Goal: Information Seeking & Learning: Learn about a topic

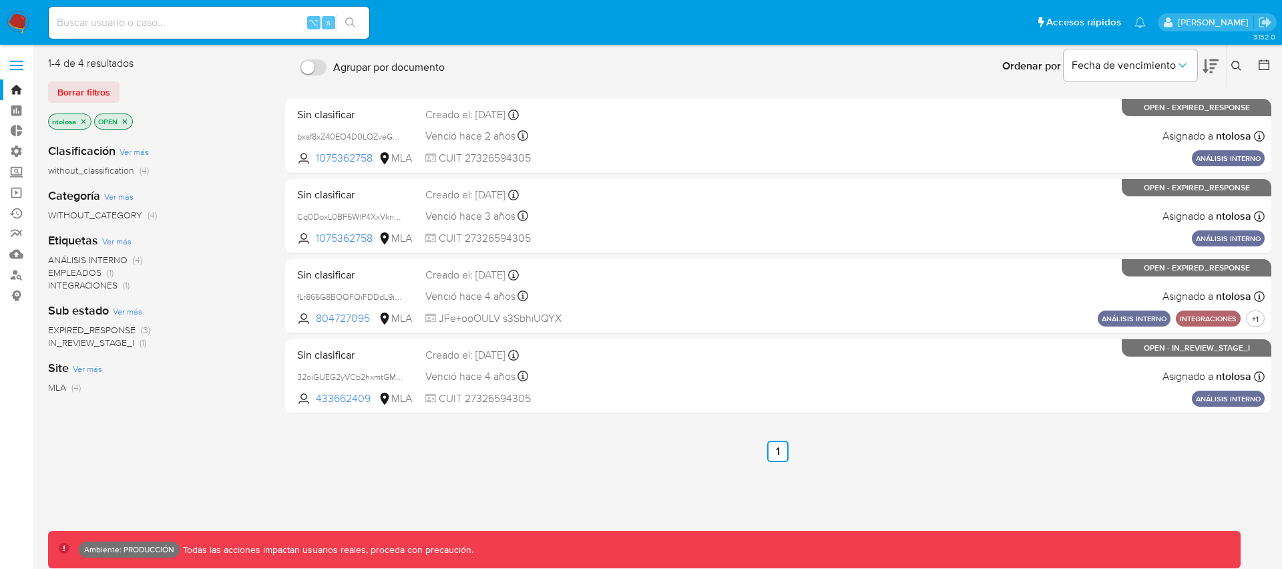
click at [184, 25] on input at bounding box center [209, 22] width 320 height 17
type input "fravega"
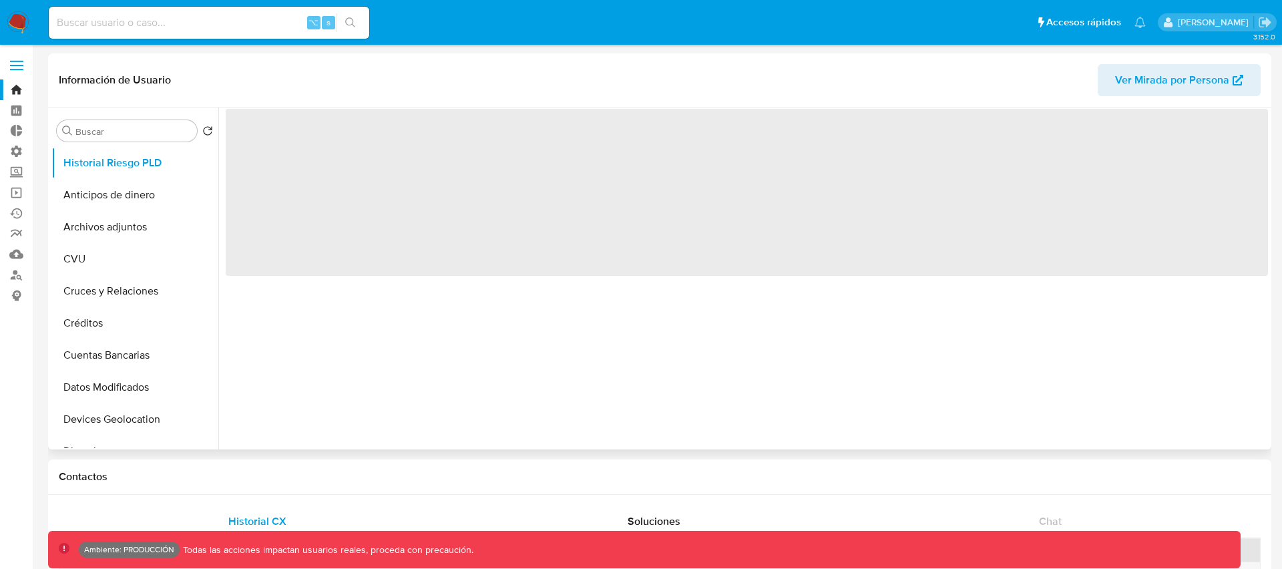
click at [1113, 88] on button "Ver Mirada por Persona" at bounding box center [1178, 80] width 163 height 32
select select "10"
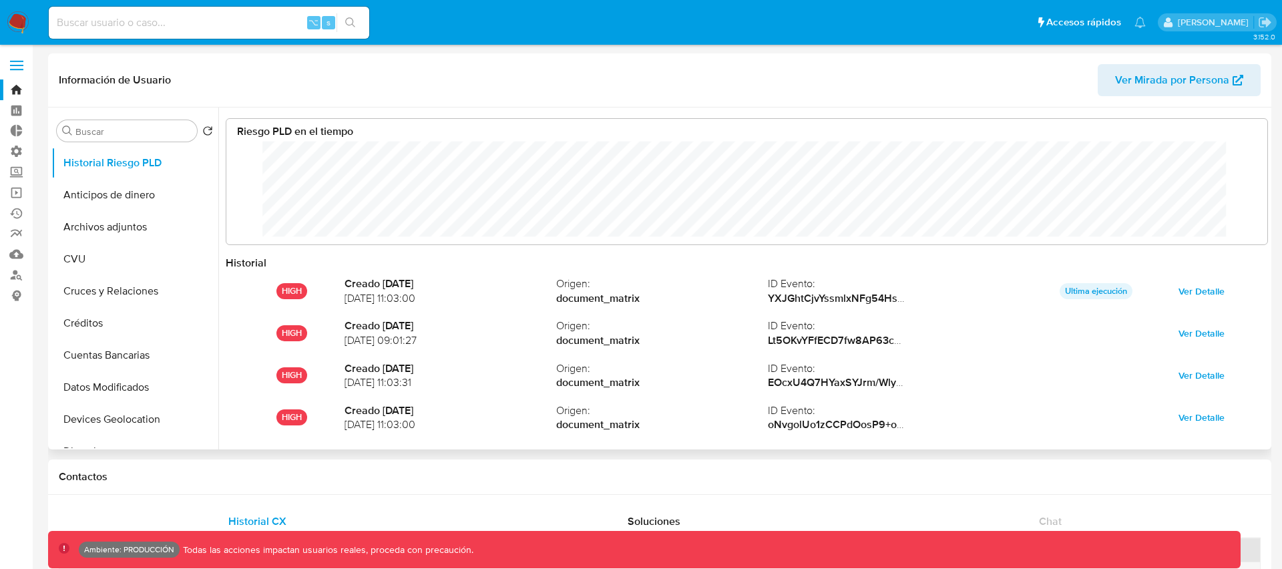
scroll to position [100, 1014]
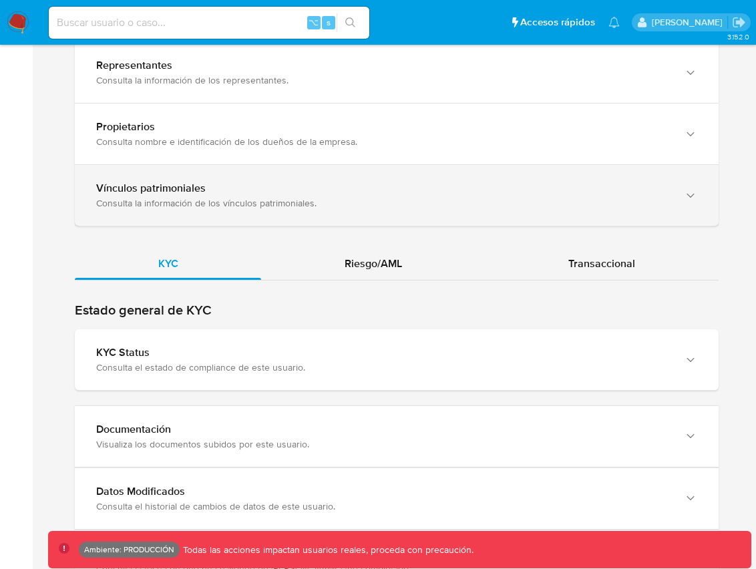
scroll to position [1204, 0]
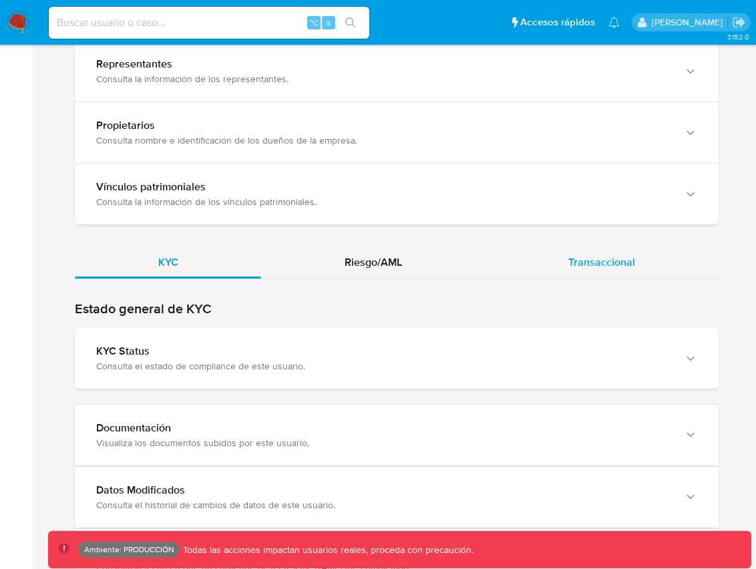
click at [582, 254] on span "Transaccional" at bounding box center [601, 261] width 67 height 15
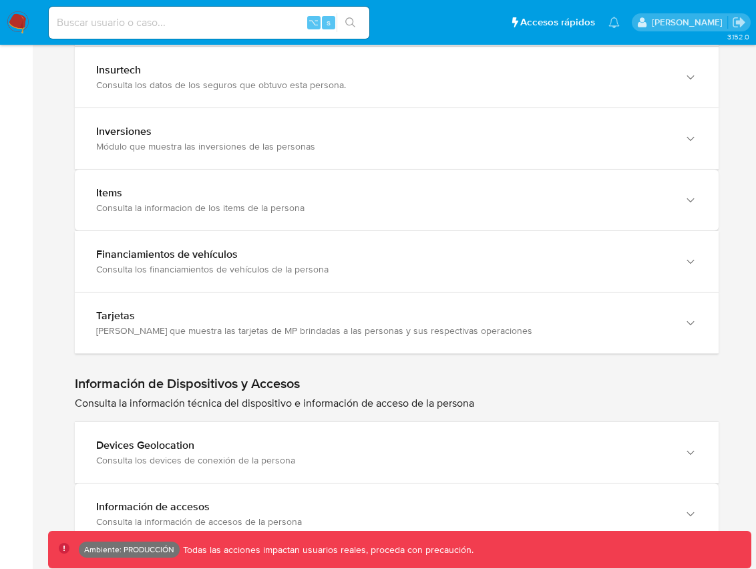
scroll to position [2005, 0]
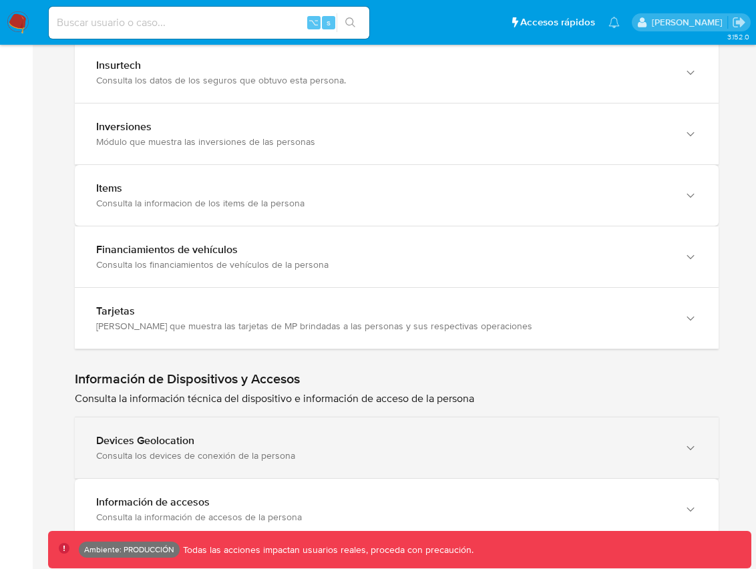
click at [202, 434] on div "Devices Geolocation" at bounding box center [383, 440] width 574 height 13
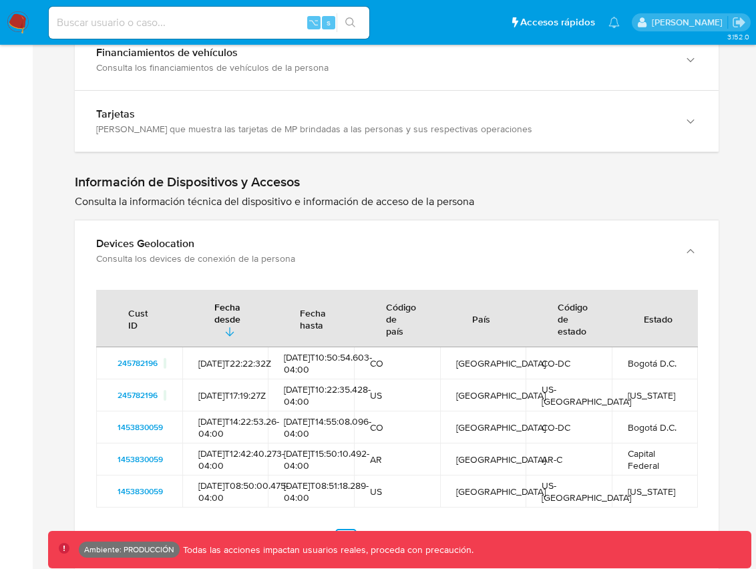
scroll to position [2204, 0]
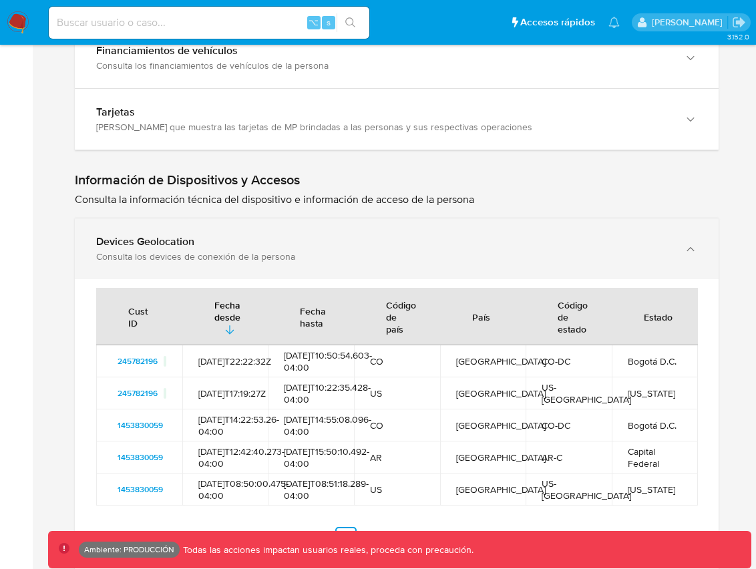
click at [186, 235] on div "Devices Geolocation" at bounding box center [383, 241] width 574 height 13
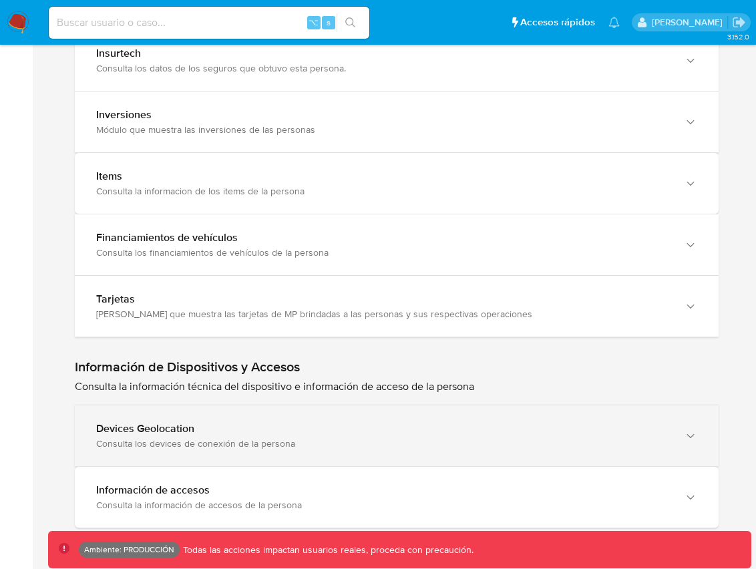
scroll to position [2005, 0]
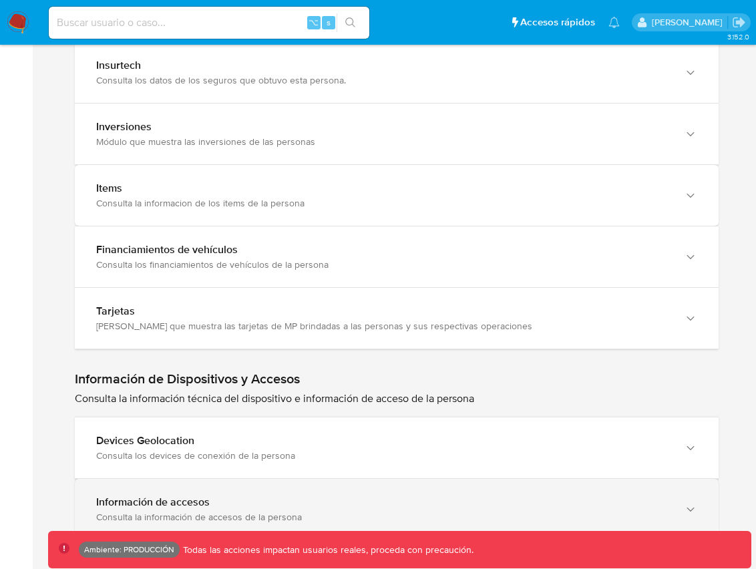
click at [152, 511] on div "Consulta la información de accesos de la persona" at bounding box center [383, 517] width 574 height 12
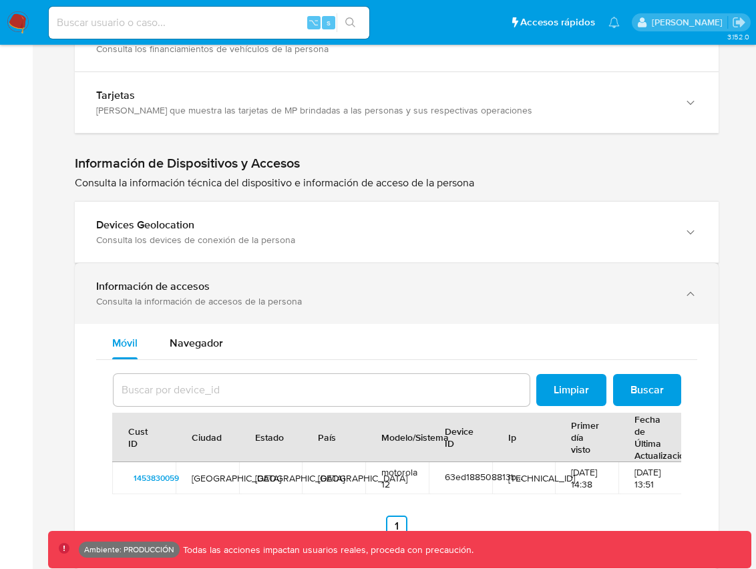
scroll to position [2225, 0]
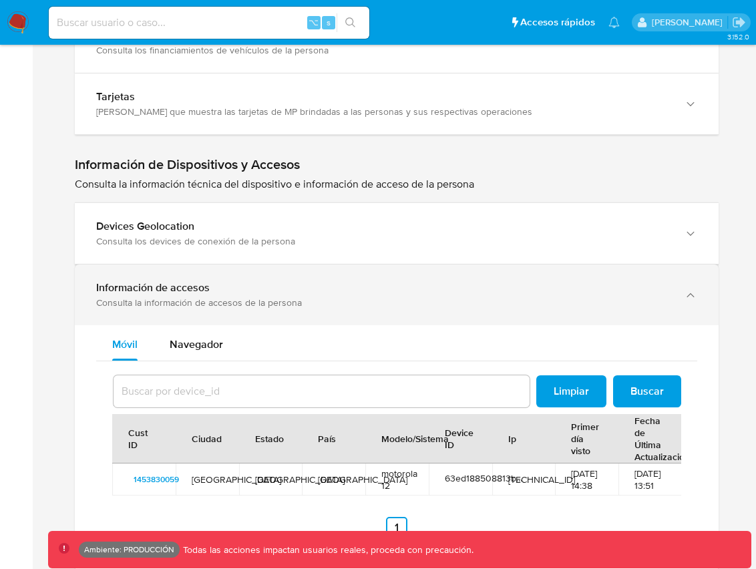
click at [660, 281] on div "Información de accesos" at bounding box center [383, 287] width 574 height 13
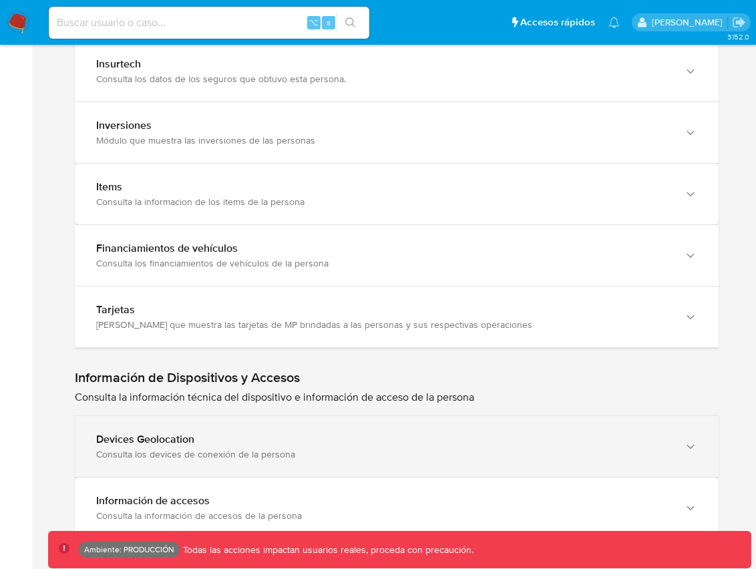
scroll to position [2005, 0]
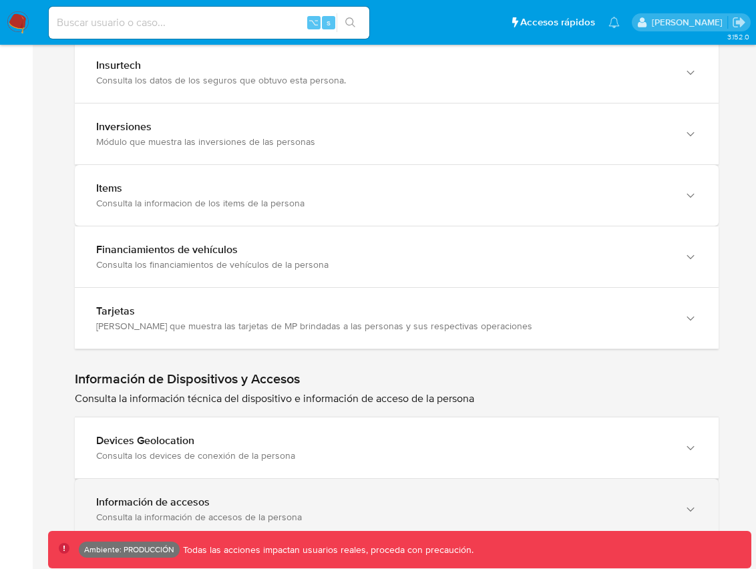
click at [605, 495] on div "Información de accesos" at bounding box center [383, 501] width 574 height 13
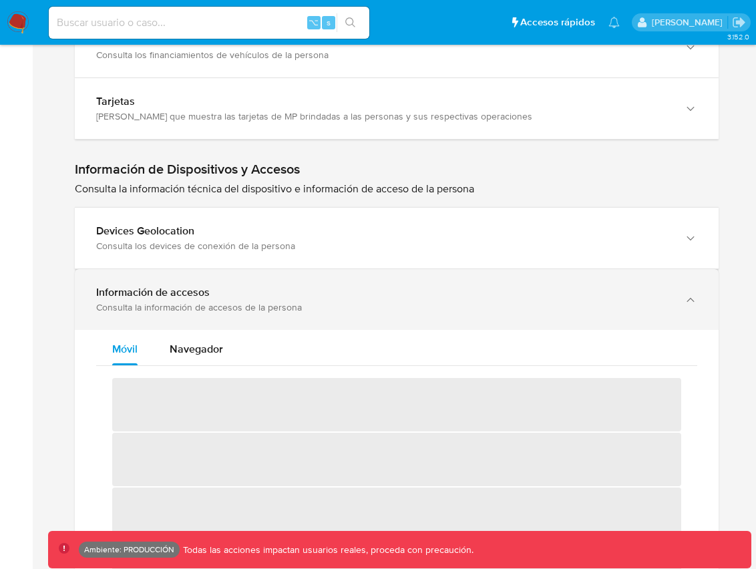
scroll to position [2219, 0]
